Goal: Information Seeking & Learning: Learn about a topic

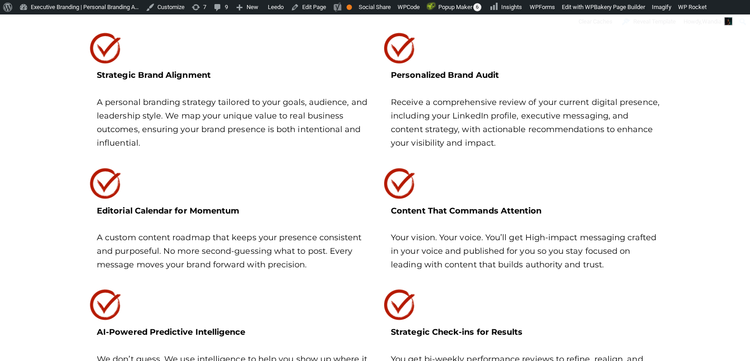
scroll to position [1597, 0]
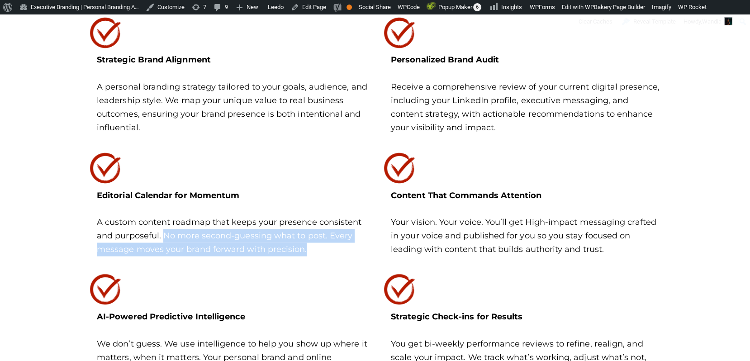
drag, startPoint x: 312, startPoint y: 245, endPoint x: 165, endPoint y: 237, distance: 146.8
click at [165, 237] on p "A custom content roadmap that keeps your presence consistent and purposeful. No…" at bounding box center [232, 235] width 271 height 40
copy p "No more second-guessing what to post. Every message moves your brand forward wi…"
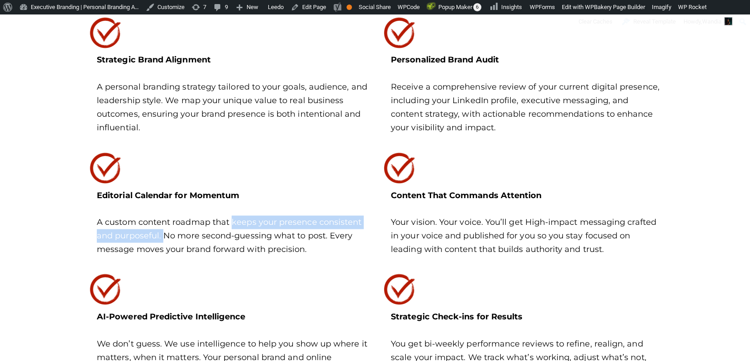
drag, startPoint x: 231, startPoint y: 221, endPoint x: 163, endPoint y: 235, distance: 69.2
click at [163, 235] on p "A custom content roadmap that keeps your presence consistent and purposeful. No…" at bounding box center [232, 235] width 271 height 40
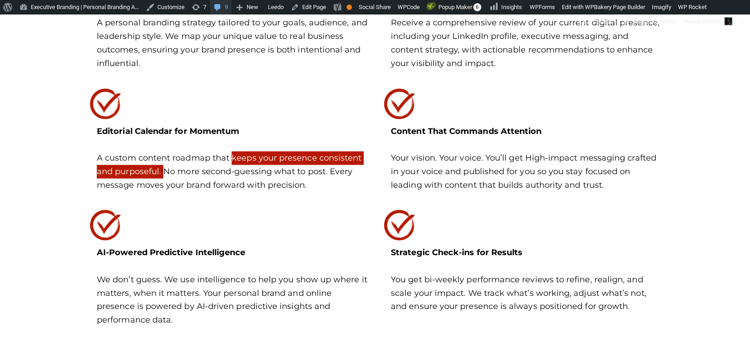
scroll to position [1662, 0]
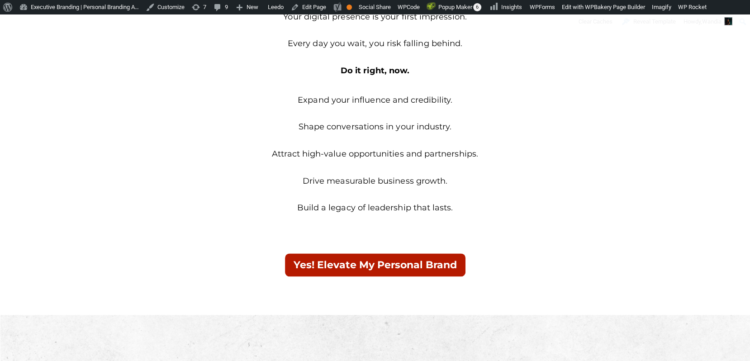
scroll to position [1039, 0]
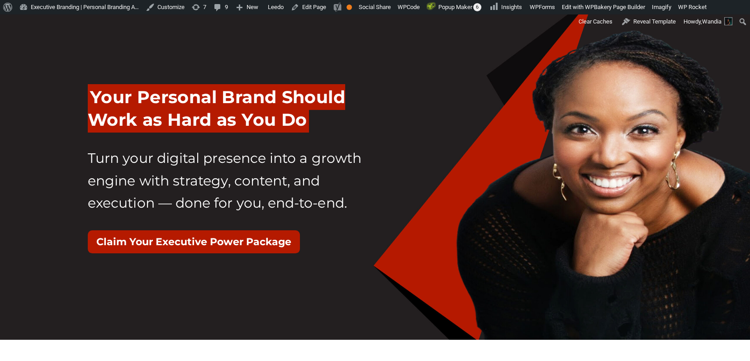
scroll to position [23, 0]
